Goal: Information Seeking & Learning: Check status

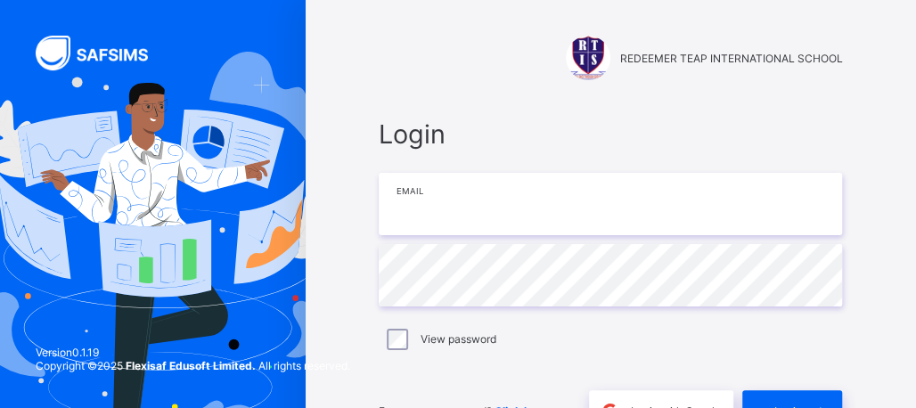
click at [552, 197] on input "email" at bounding box center [610, 204] width 463 height 62
click at [463, 208] on input "email" at bounding box center [610, 204] width 463 height 62
type input "**********"
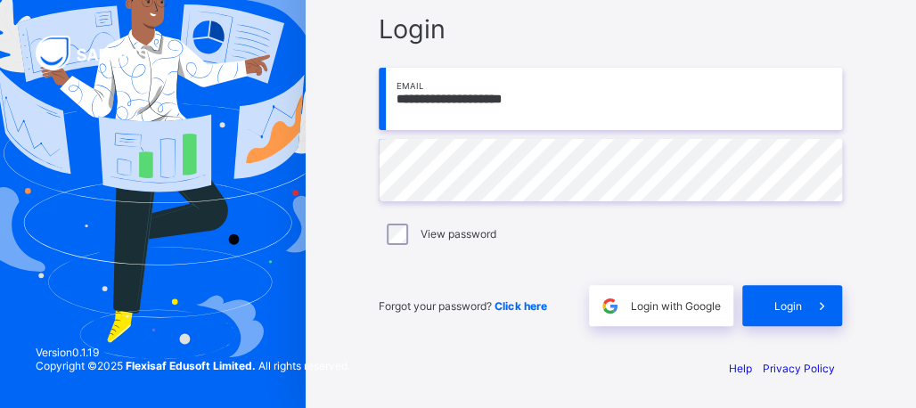
scroll to position [107, 0]
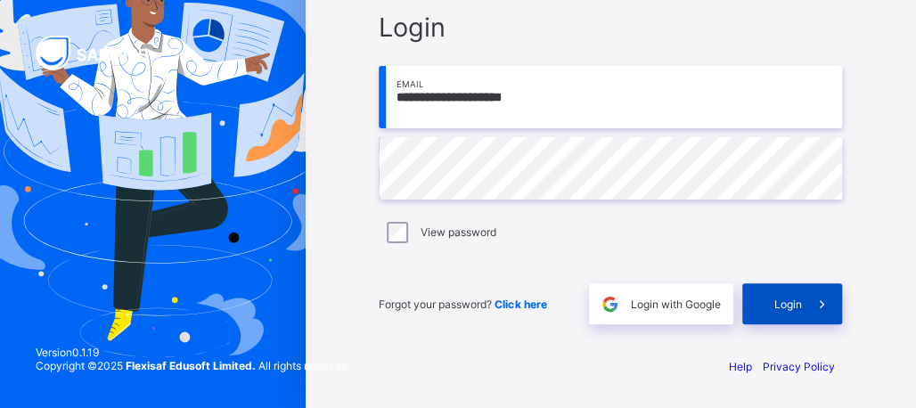
click at [789, 302] on span "Login" at bounding box center [787, 304] width 28 height 13
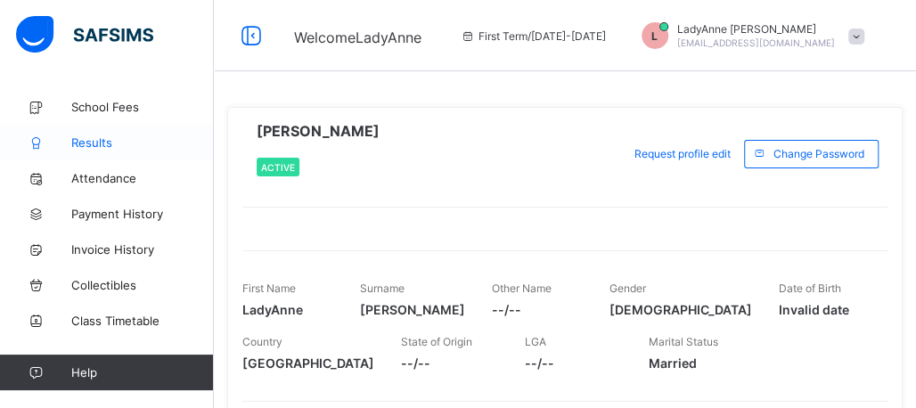
click at [94, 139] on span "Results" at bounding box center [142, 142] width 143 height 14
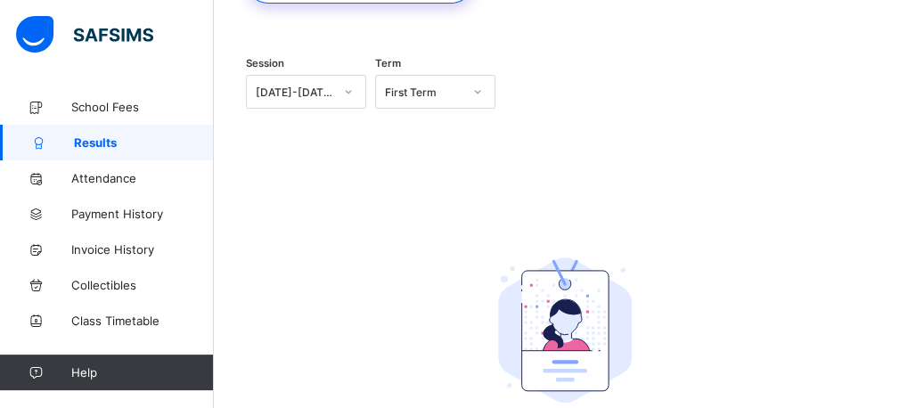
scroll to position [178, 0]
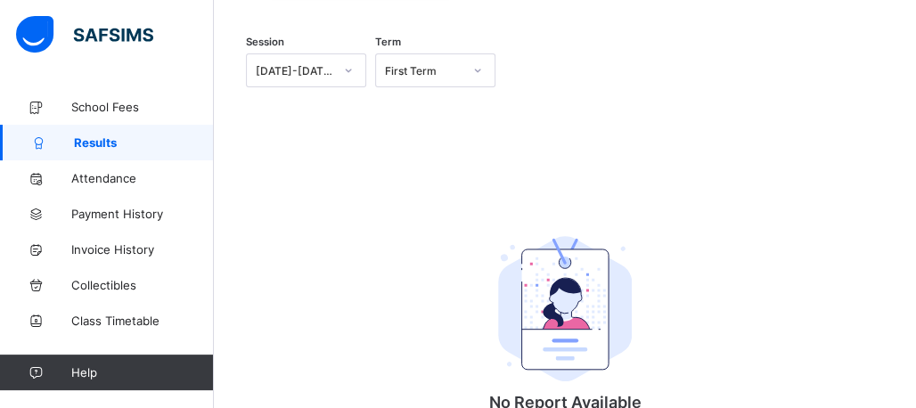
click at [347, 68] on icon at bounding box center [348, 70] width 11 height 18
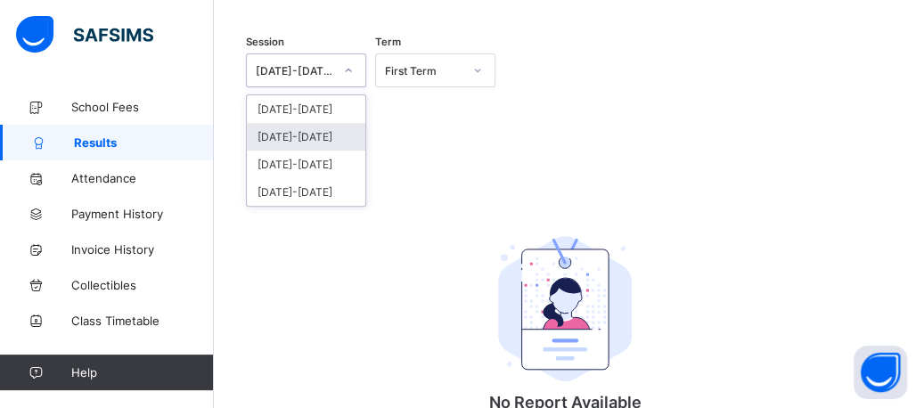
click at [315, 130] on div "[DATE]-[DATE]" at bounding box center [306, 137] width 119 height 28
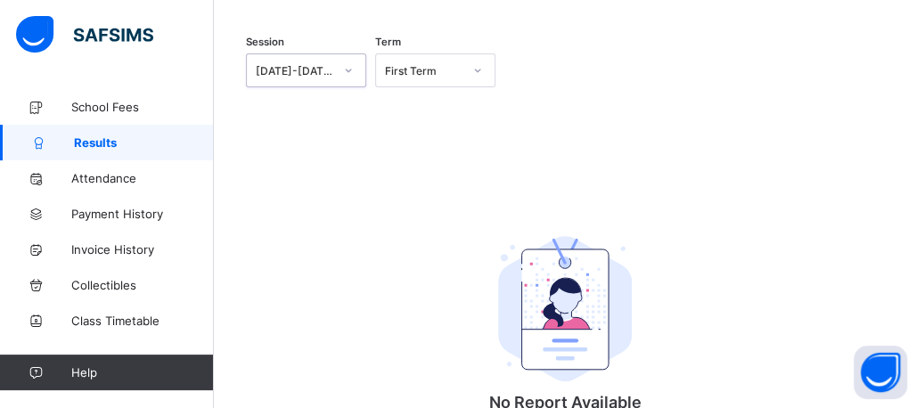
click at [478, 74] on icon at bounding box center [477, 70] width 11 height 18
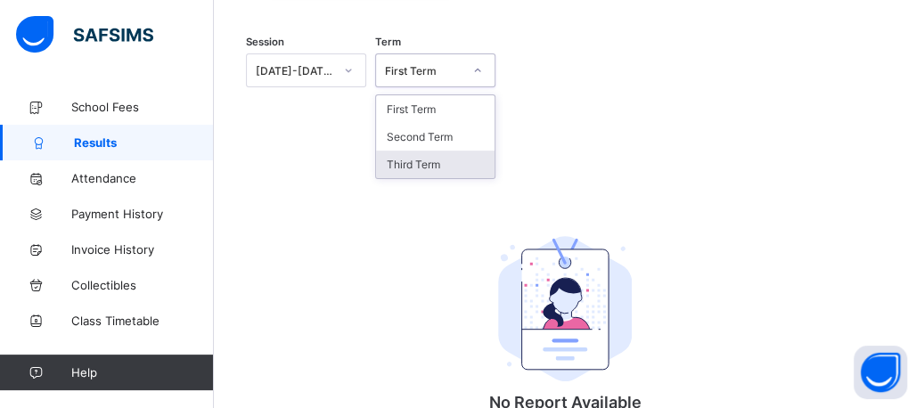
click at [429, 159] on div "Third Term" at bounding box center [435, 165] width 119 height 28
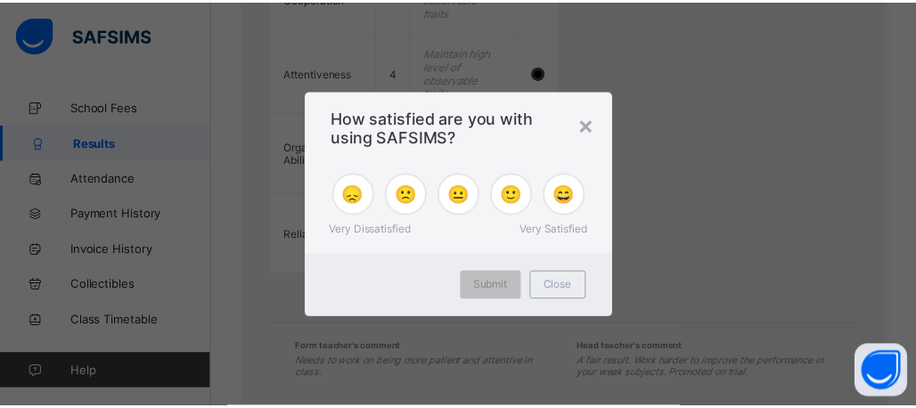
scroll to position [2413, 0]
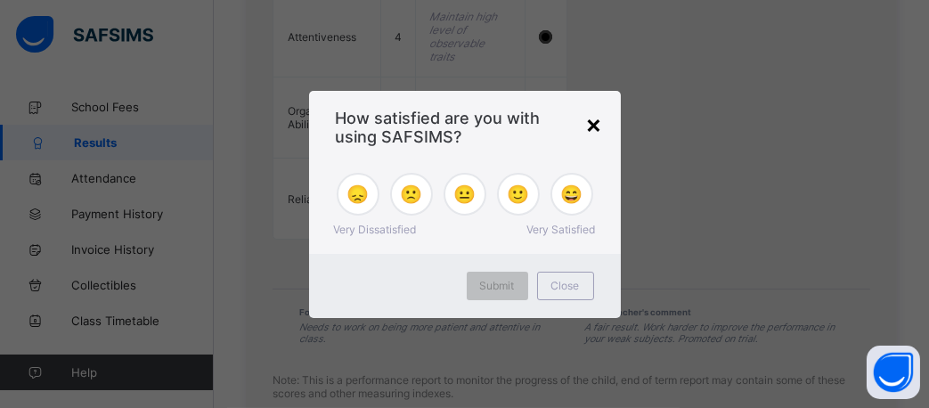
click at [599, 125] on div "×" at bounding box center [594, 124] width 17 height 30
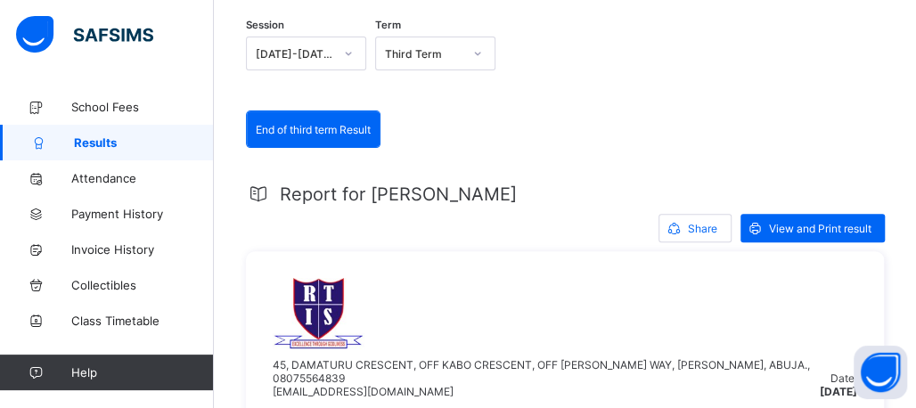
scroll to position [185, 0]
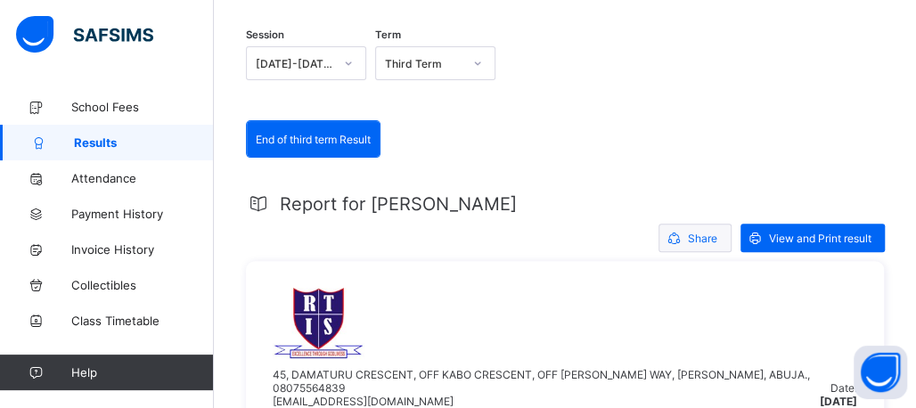
click at [683, 231] on icon at bounding box center [674, 238] width 19 height 17
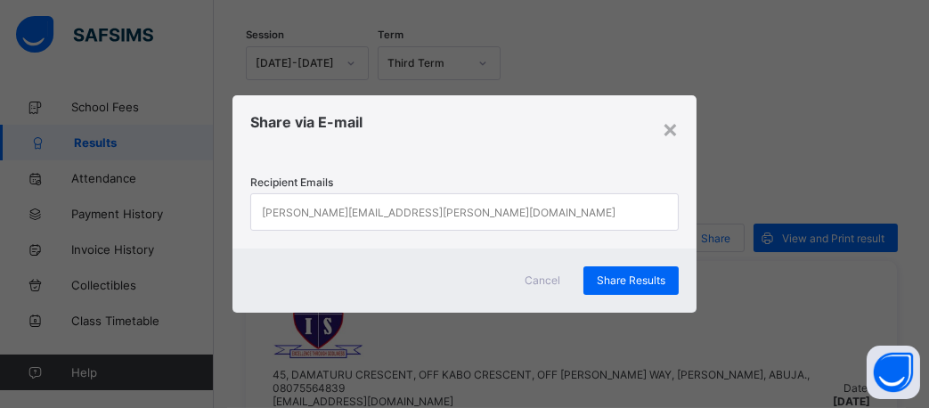
click at [375, 197] on div "[PERSON_NAME][EMAIL_ADDRESS][PERSON_NAME][DOMAIN_NAME]" at bounding box center [439, 212] width 354 height 34
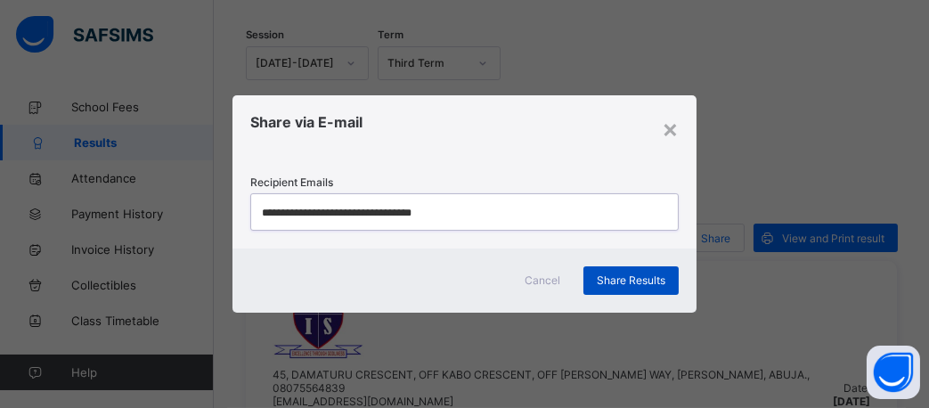
type input "**********"
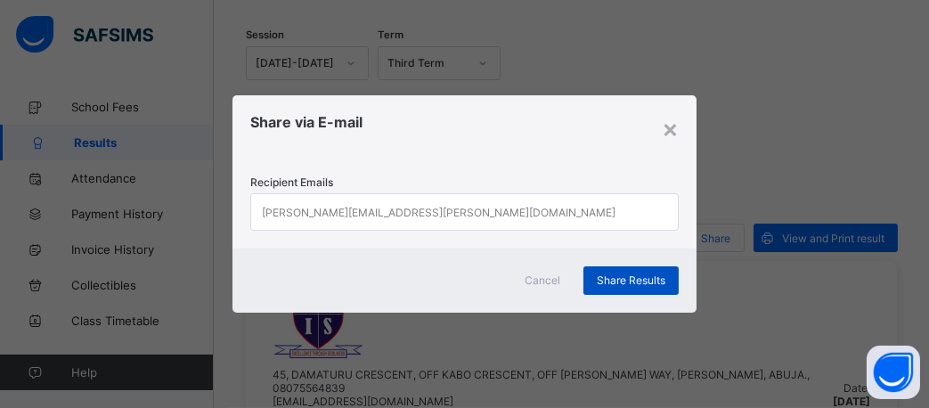
click at [647, 280] on span "Share Results" at bounding box center [631, 280] width 69 height 13
click at [401, 210] on div "[PERSON_NAME][EMAIL_ADDRESS][PERSON_NAME][DOMAIN_NAME]" at bounding box center [448, 211] width 394 height 35
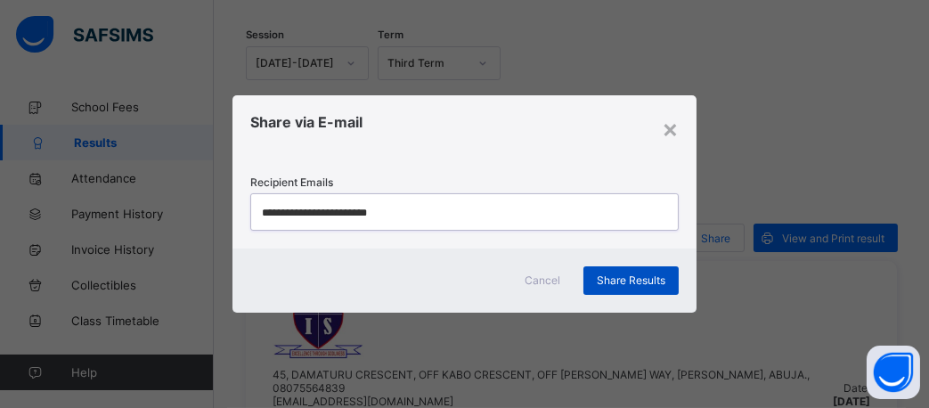
type input "**********"
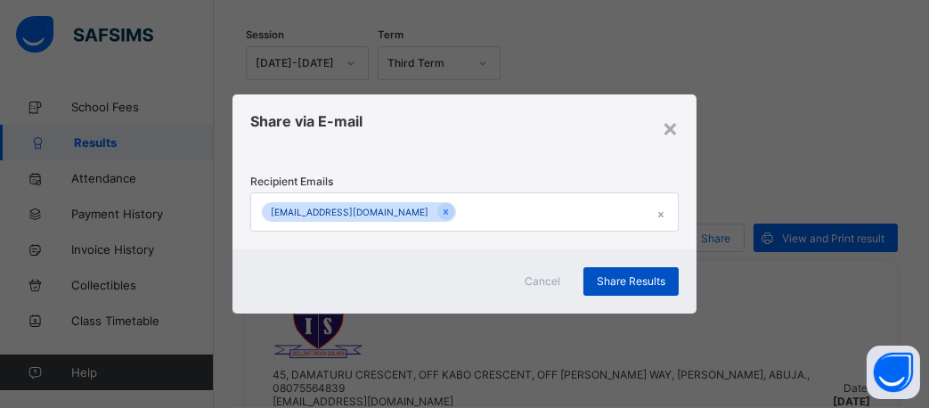
click at [636, 278] on span "Share Results" at bounding box center [631, 280] width 69 height 13
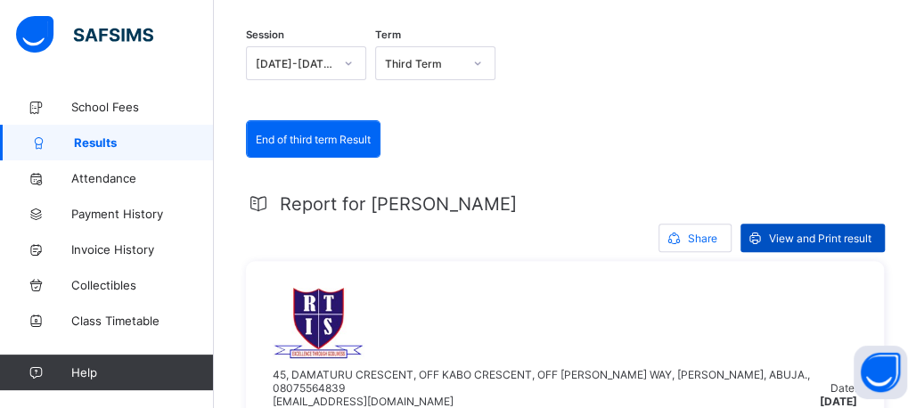
click at [802, 236] on span "View and Print result" at bounding box center [820, 238] width 102 height 13
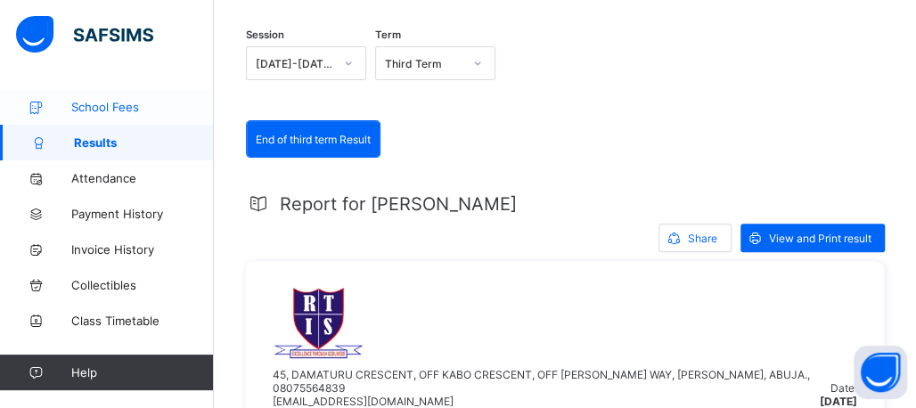
click at [130, 106] on span "School Fees" at bounding box center [142, 107] width 143 height 14
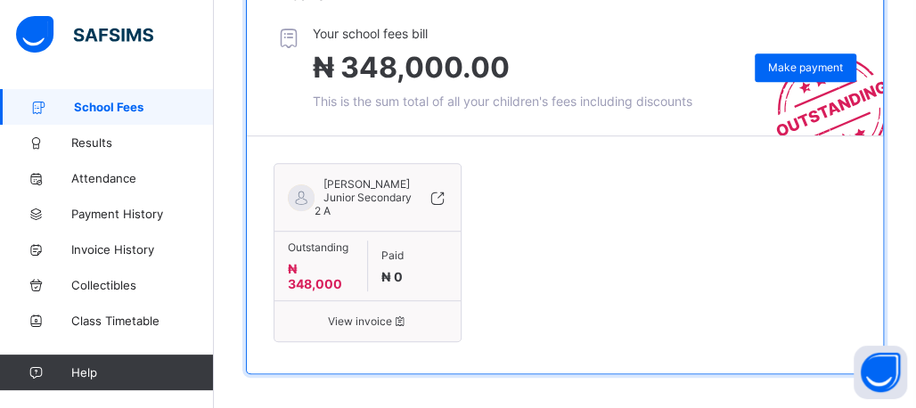
scroll to position [405, 0]
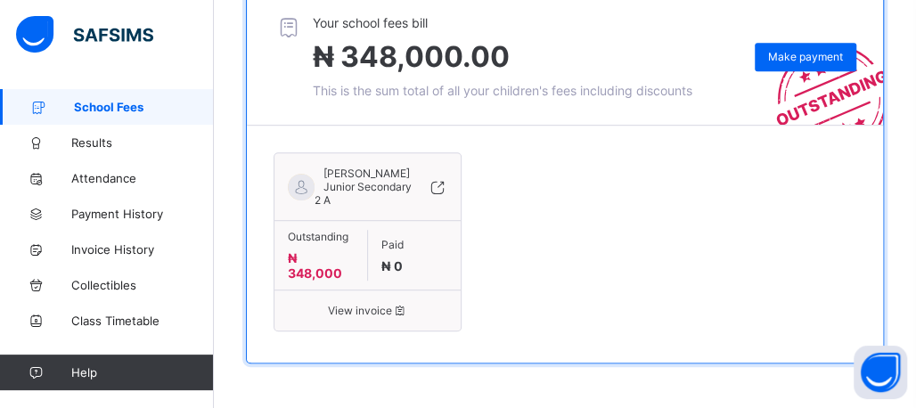
click at [376, 311] on span "View invoice" at bounding box center [367, 310] width 159 height 13
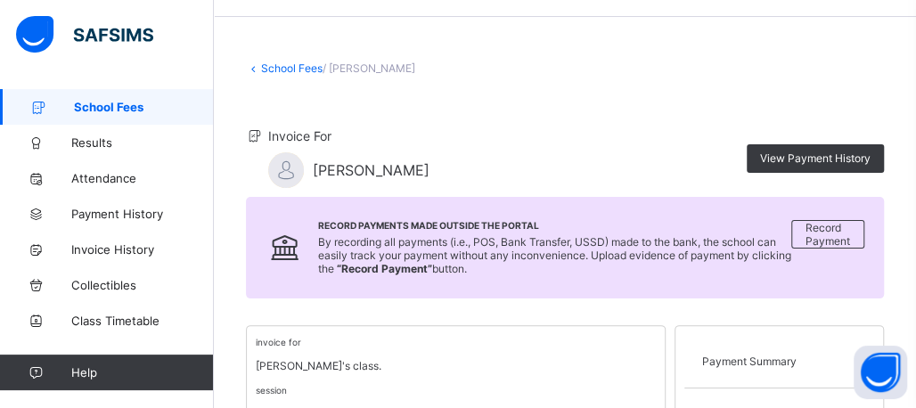
scroll to position [53, 0]
